Goal: Task Accomplishment & Management: Use online tool/utility

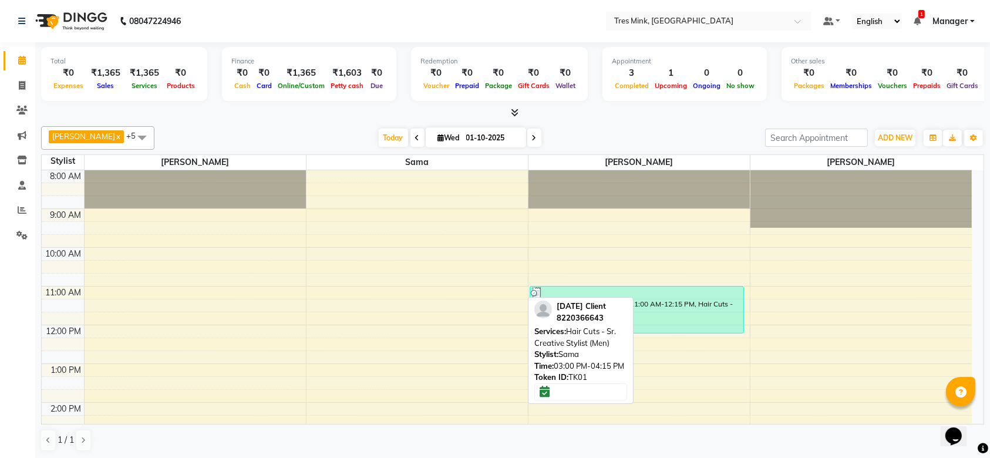
scroll to position [183, 0]
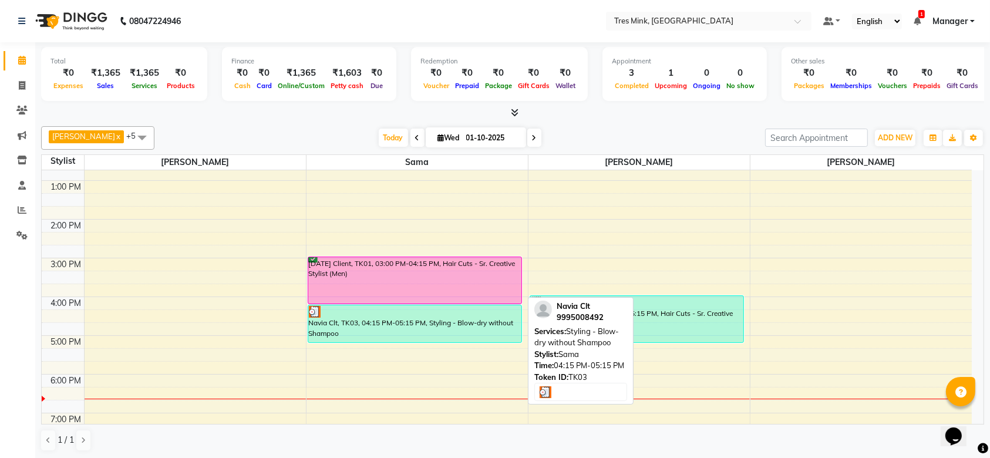
click at [399, 314] on div at bounding box center [415, 312] width 213 height 12
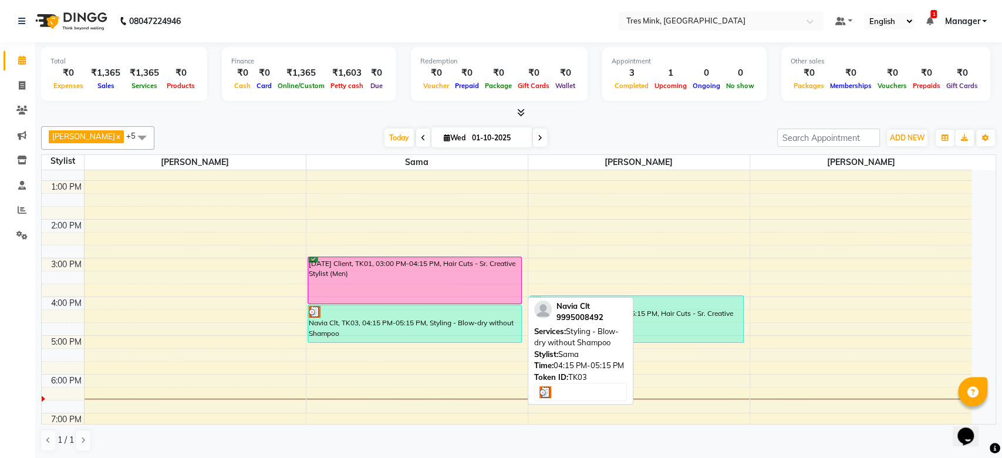
select select "3"
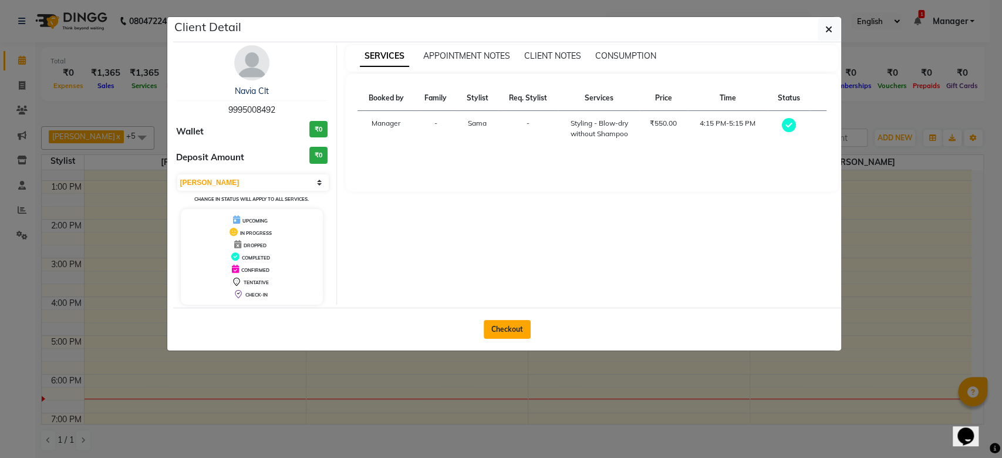
click at [511, 338] on button "Checkout" at bounding box center [507, 329] width 47 height 19
select select "service"
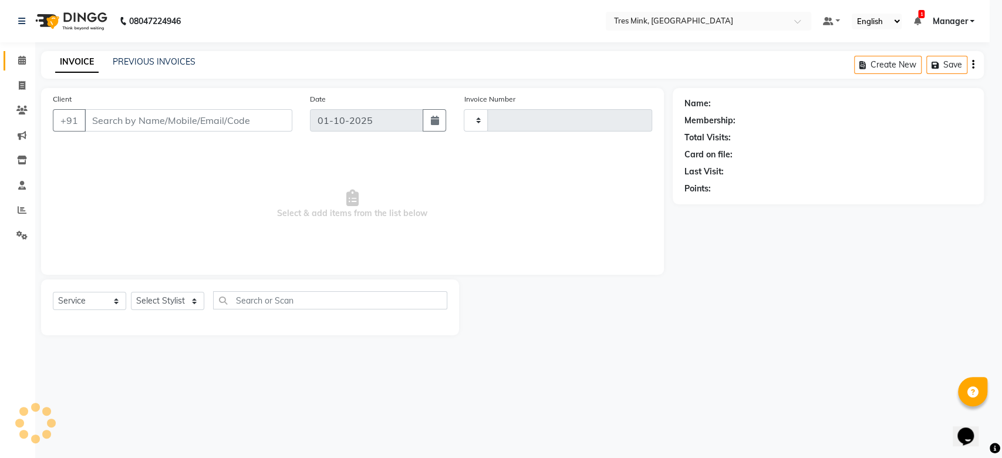
type input "0064"
select select "8733"
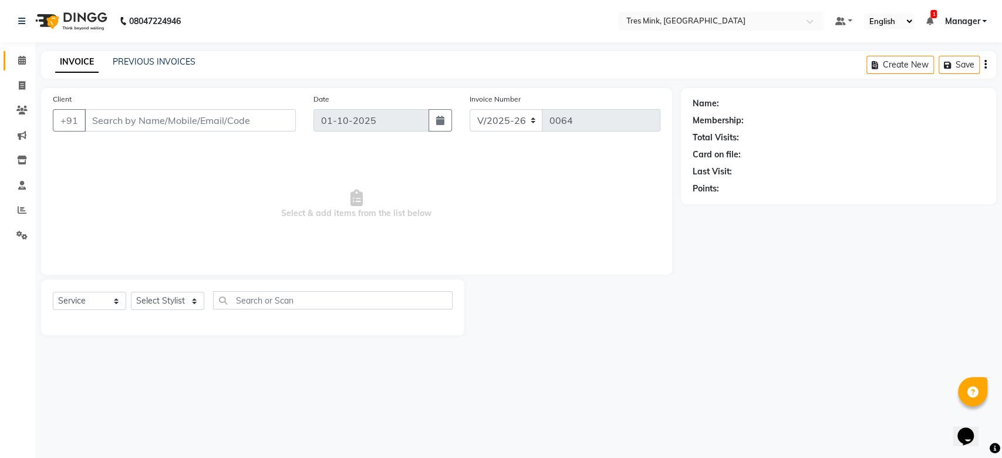
type input "9995008492"
select select "88453"
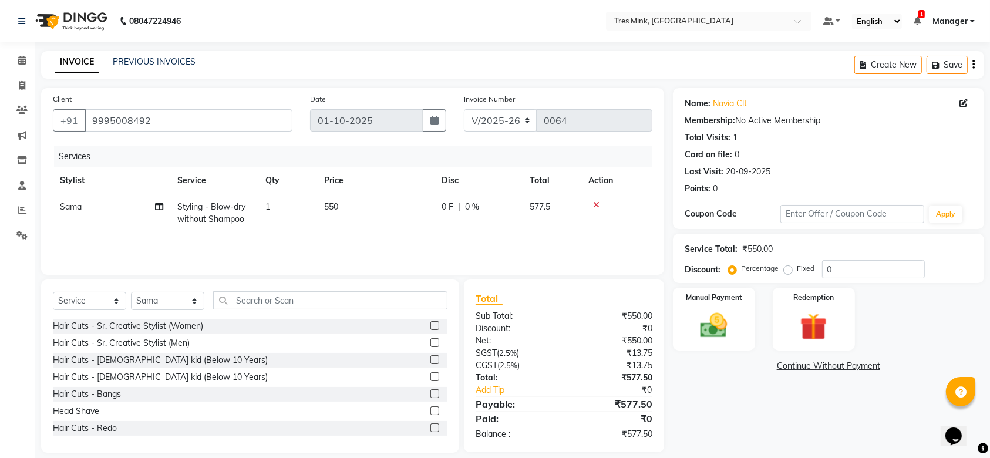
click at [334, 199] on td "550" at bounding box center [375, 213] width 117 height 39
select select "88453"
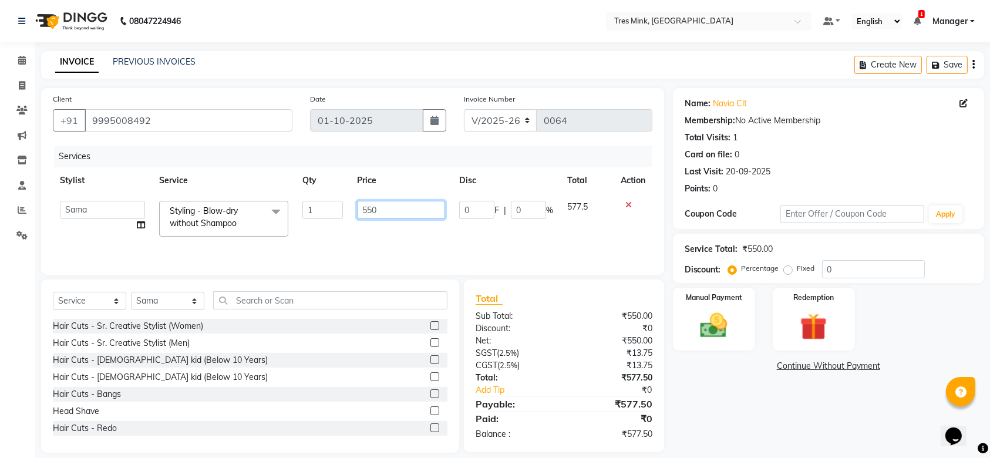
click at [379, 213] on input "550" at bounding box center [401, 210] width 88 height 18
type input "5"
click at [379, 213] on input "number" at bounding box center [401, 210] width 88 height 18
type input "450"
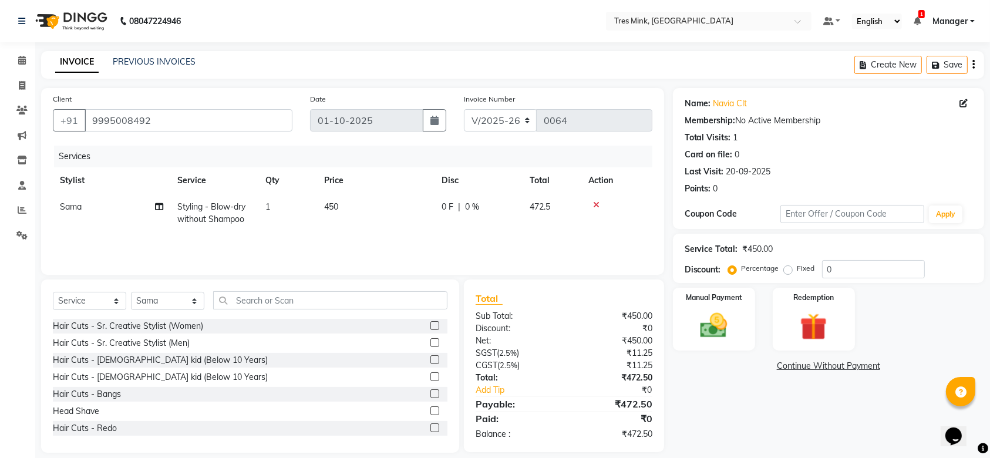
click at [521, 208] on td "0 F | 0 %" at bounding box center [479, 213] width 88 height 39
select select "88453"
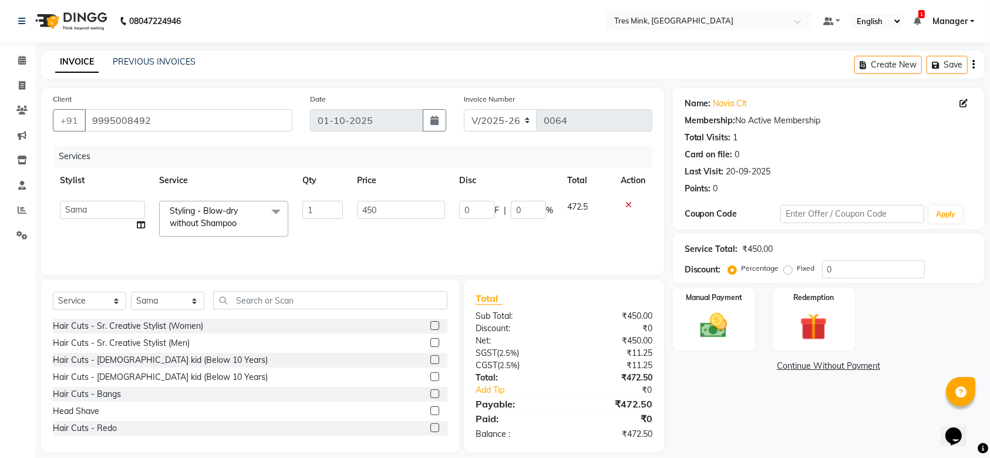
click at [577, 208] on span "472.5" at bounding box center [577, 206] width 21 height 11
click at [582, 209] on span "472.5" at bounding box center [577, 206] width 21 height 11
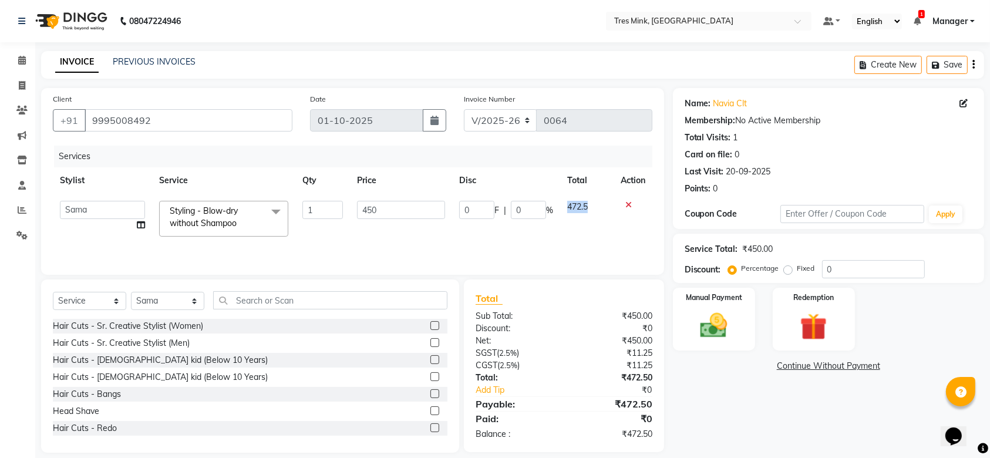
click at [582, 209] on span "472.5" at bounding box center [577, 206] width 21 height 11
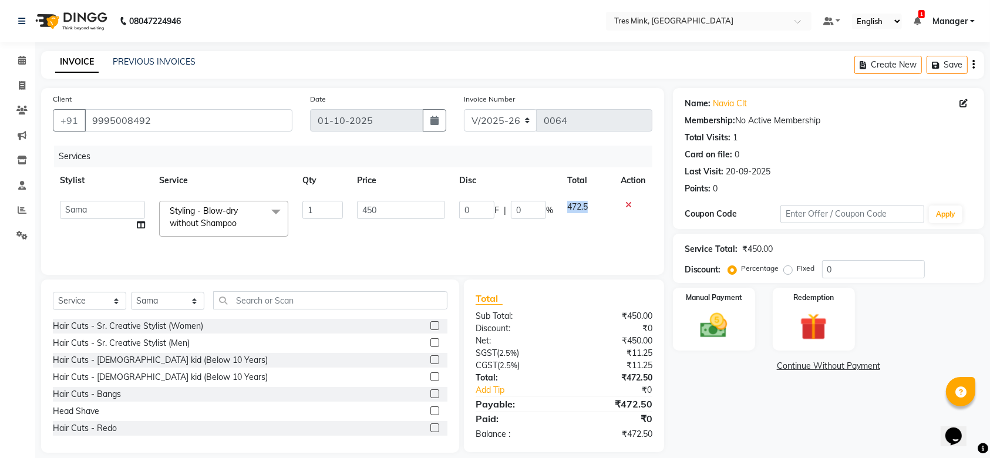
click at [582, 209] on span "472.5" at bounding box center [577, 206] width 21 height 11
click at [526, 214] on input "0" at bounding box center [528, 210] width 35 height 18
type input "018"
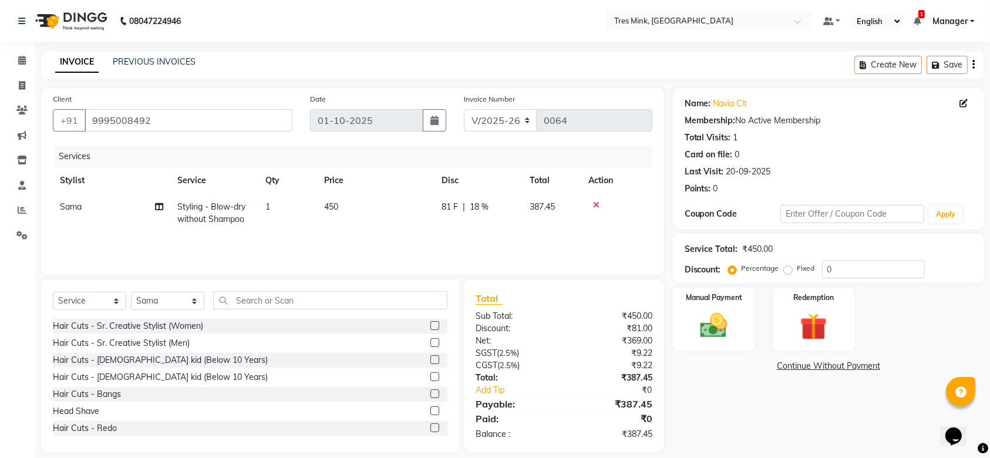
click at [334, 210] on span "450" at bounding box center [331, 206] width 14 height 11
select select "88453"
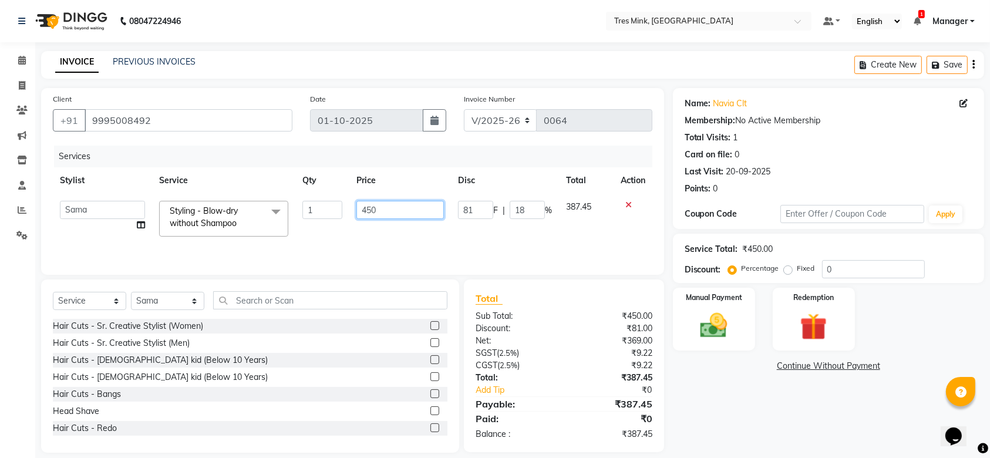
click at [372, 207] on input "450" at bounding box center [399, 210] width 87 height 18
click at [393, 207] on input "4500" at bounding box center [399, 210] width 87 height 18
type input "450"
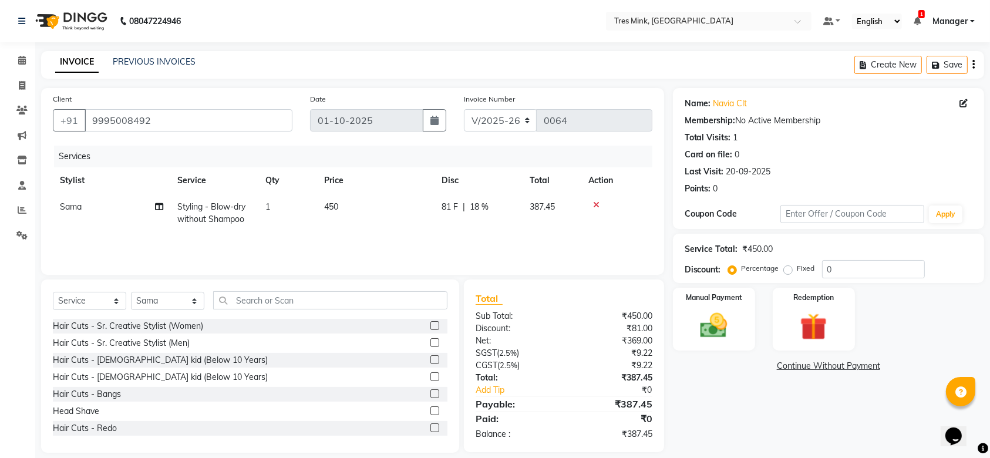
click at [429, 233] on div "Services Stylist Service Qty Price Disc Total Action Sama Styling - Blow-dry wi…" at bounding box center [353, 204] width 600 height 117
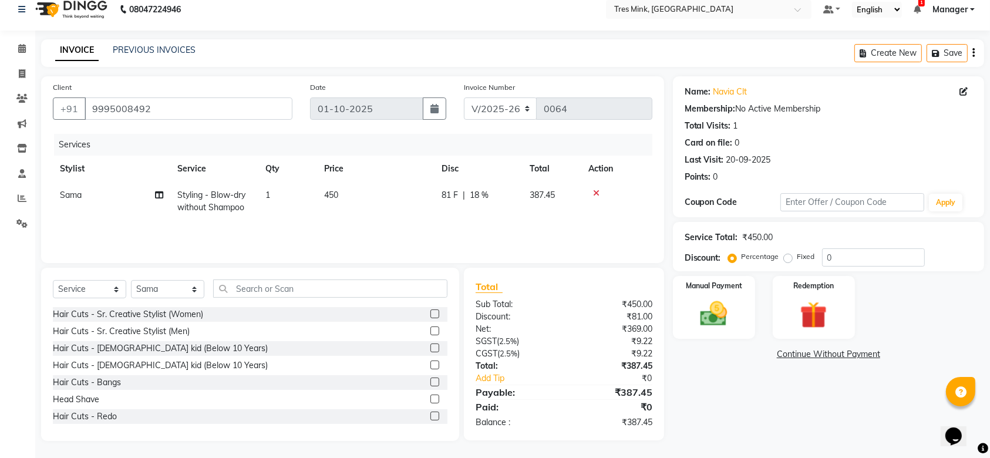
click at [642, 369] on div "₹387.45" at bounding box center [612, 366] width 97 height 12
click at [464, 206] on td "81 F | 18 %" at bounding box center [479, 201] width 88 height 39
select select "88453"
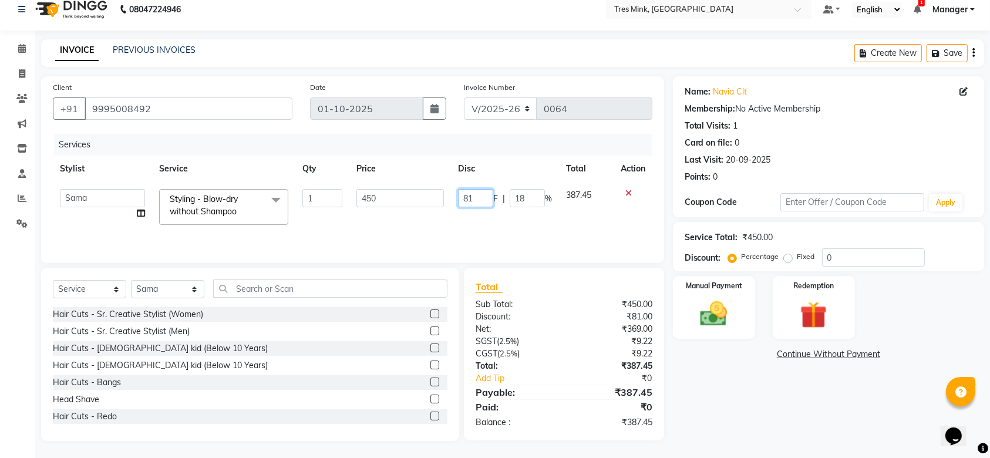
click at [483, 192] on input "81" at bounding box center [475, 198] width 35 height 18
type input "8"
type input "00"
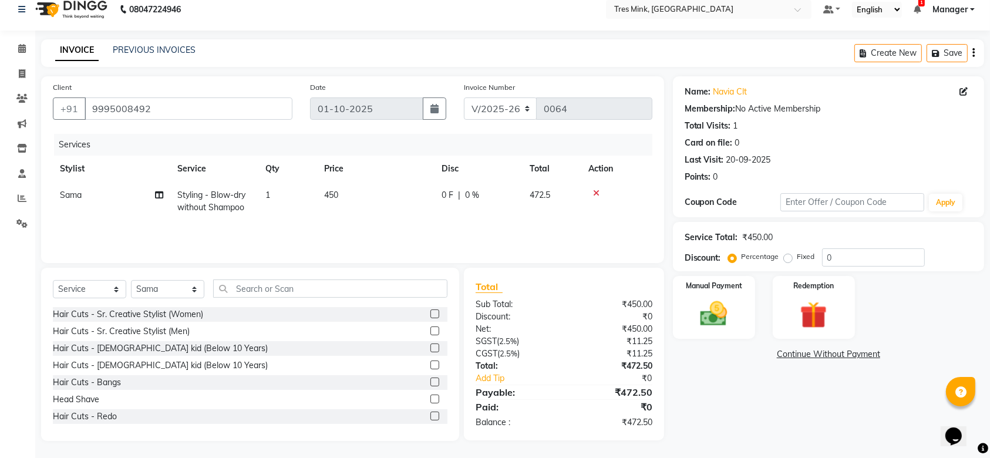
click at [474, 197] on span "0 %" at bounding box center [472, 195] width 14 height 12
select select "88453"
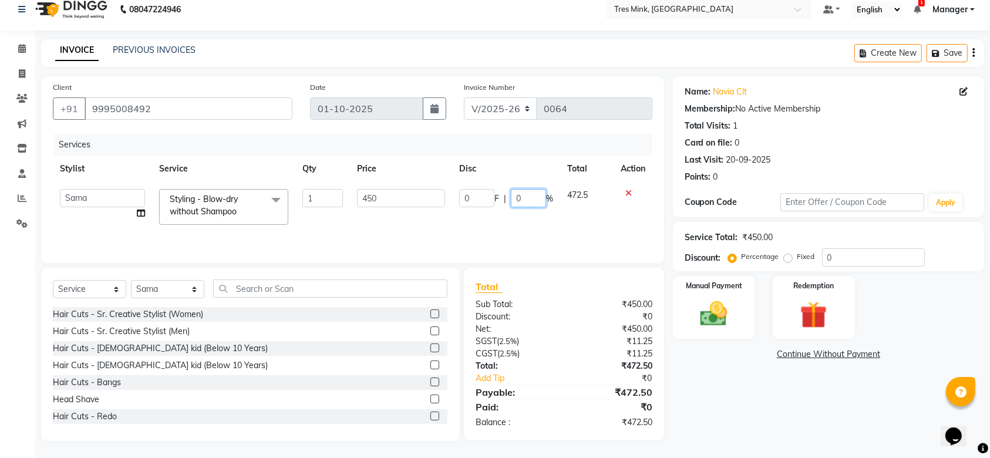
click at [527, 201] on input "0" at bounding box center [528, 198] width 35 height 18
type input "18"
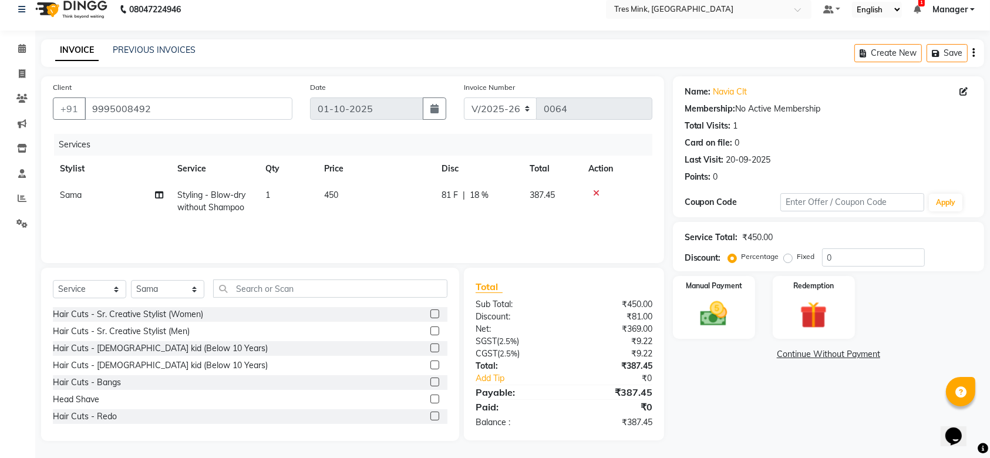
click at [531, 211] on tr "[PERSON_NAME] - Blow-dry without Shampoo 1 450 81 F | 18 % 387.45" at bounding box center [353, 201] width 600 height 39
click at [341, 191] on td "450" at bounding box center [375, 203] width 117 height 39
select select "88453"
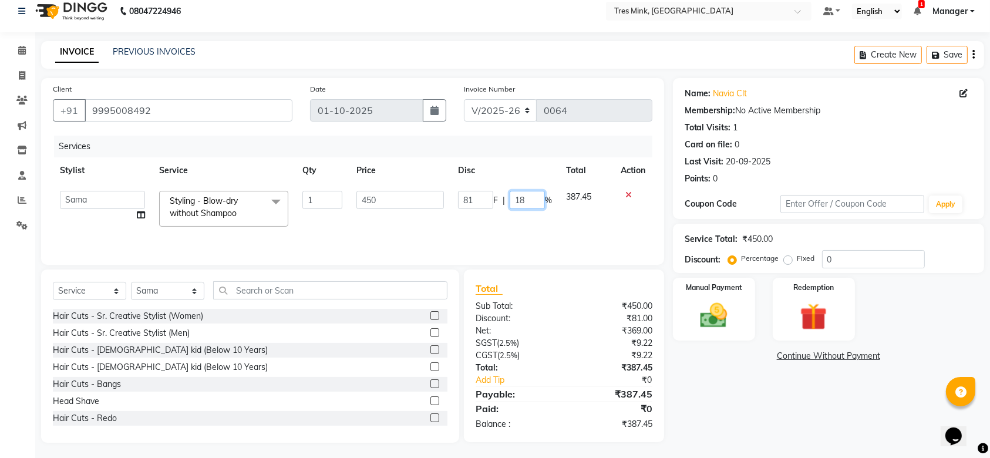
click at [521, 198] on input "18" at bounding box center [527, 200] width 35 height 18
click at [526, 197] on input "18" at bounding box center [527, 200] width 35 height 18
type input "1"
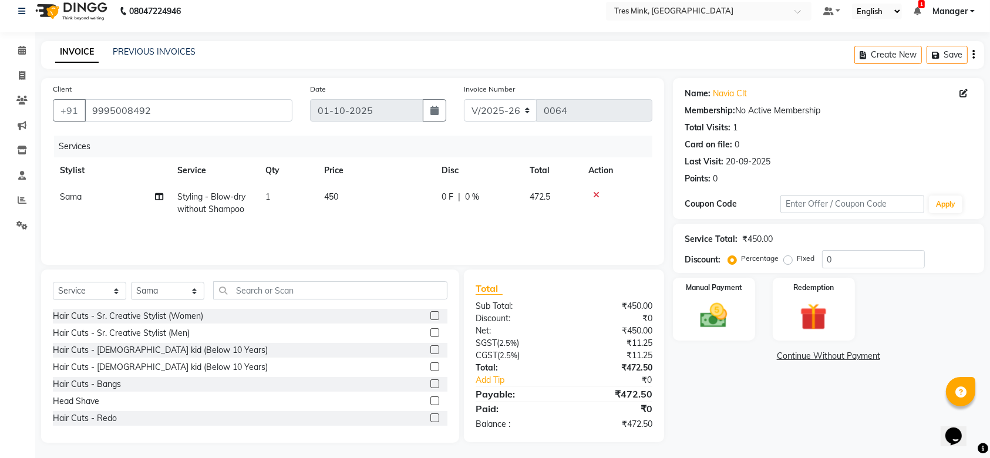
click at [454, 191] on div "0 F | 0 %" at bounding box center [479, 197] width 74 height 12
select select "88453"
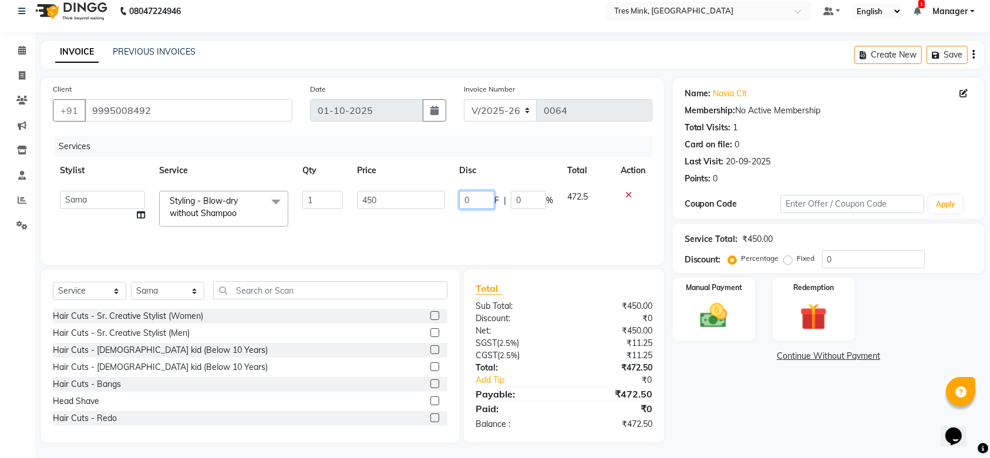
click at [476, 197] on input "0" at bounding box center [476, 200] width 35 height 18
type input "05"
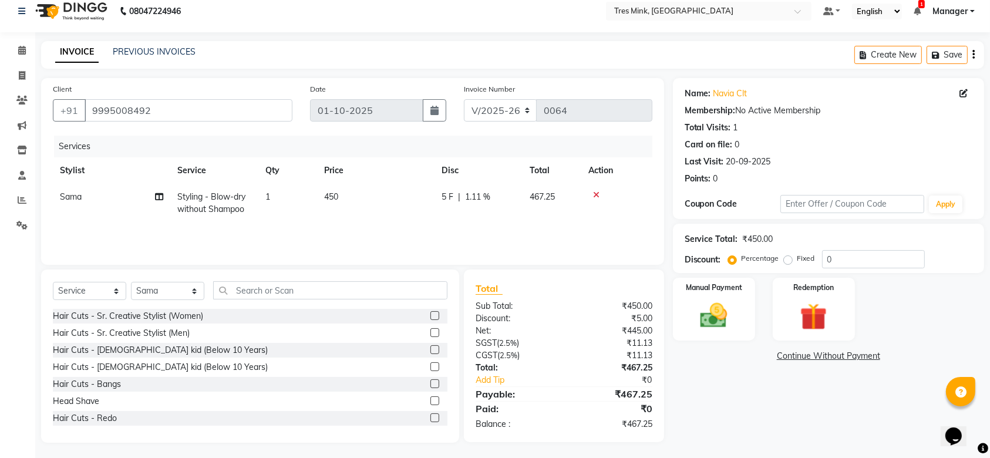
click at [731, 415] on div "Name: Navia Clt Membership: No Active Membership Total Visits: 1 Card on file: …" at bounding box center [833, 260] width 320 height 365
click at [723, 308] on img at bounding box center [714, 314] width 46 height 32
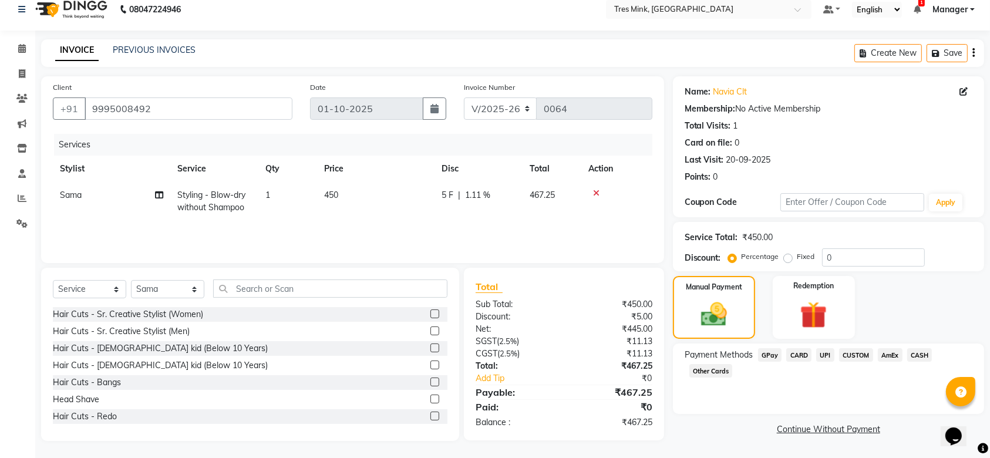
click at [824, 355] on span "UPI" at bounding box center [825, 355] width 18 height 14
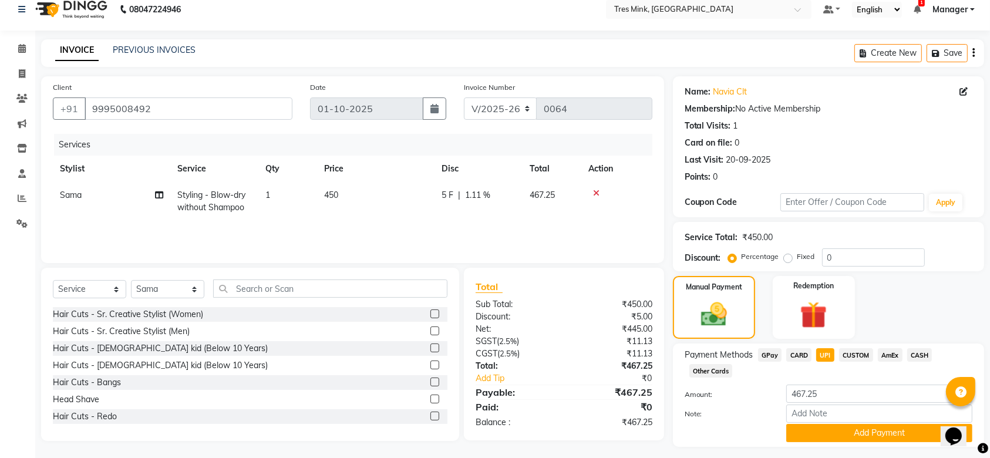
scroll to position [42, 0]
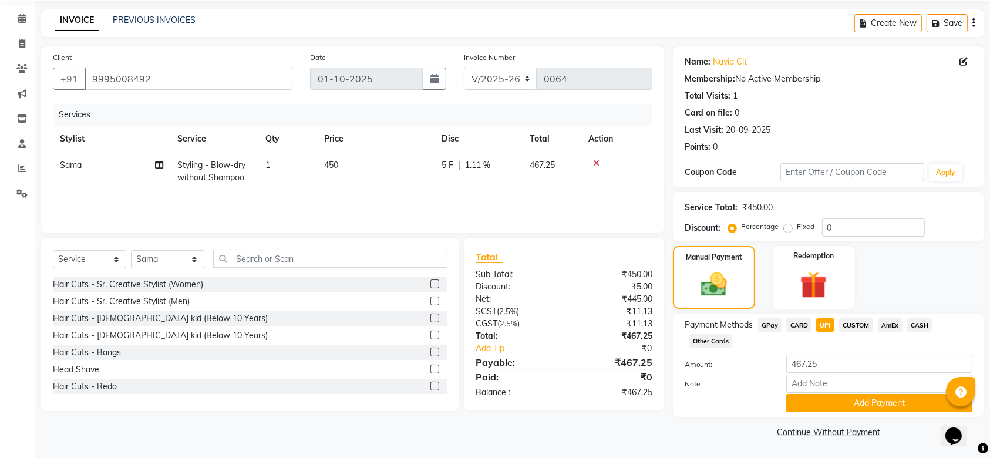
click at [767, 387] on label "Note:" at bounding box center [727, 384] width 102 height 11
click at [786, 387] on input "Note:" at bounding box center [879, 384] width 186 height 18
click at [808, 400] on button "Add Payment" at bounding box center [879, 403] width 186 height 18
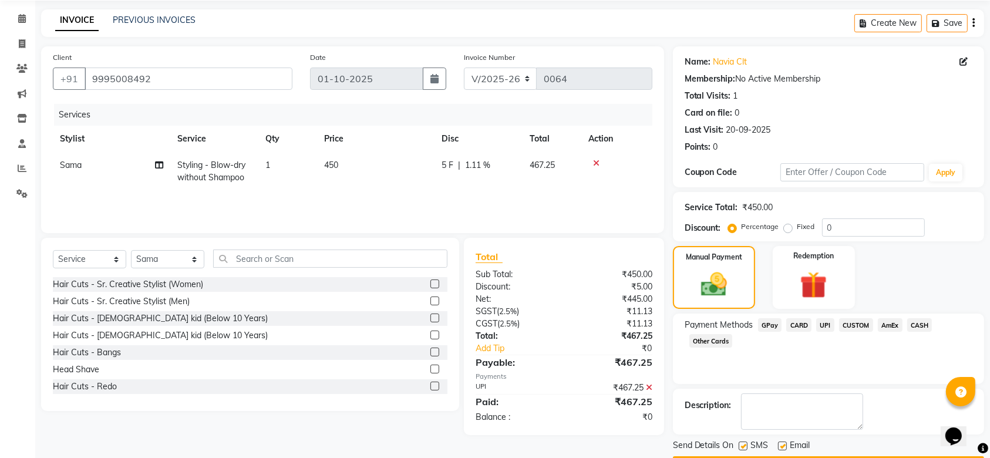
scroll to position [75, 0]
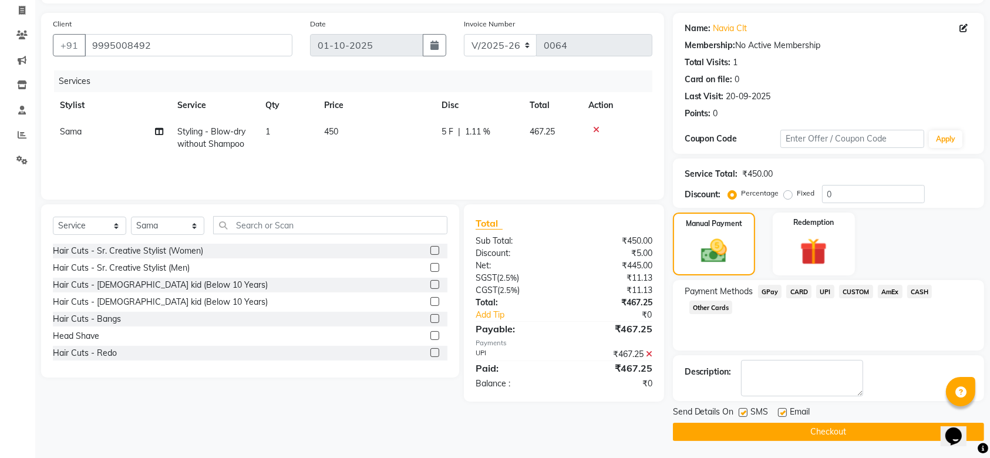
click at [814, 430] on button "Checkout" at bounding box center [828, 432] width 311 height 18
